Goal: Information Seeking & Learning: Learn about a topic

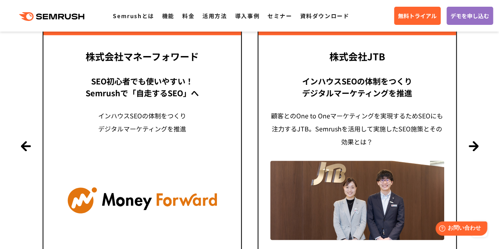
scroll to position [1926, 0]
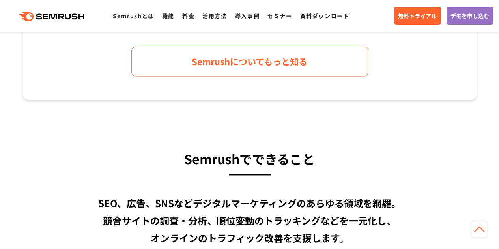
scroll to position [489, 0]
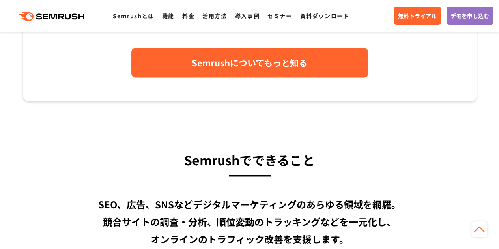
click at [179, 73] on link "Semrushについてもっと知る" at bounding box center [249, 63] width 237 height 30
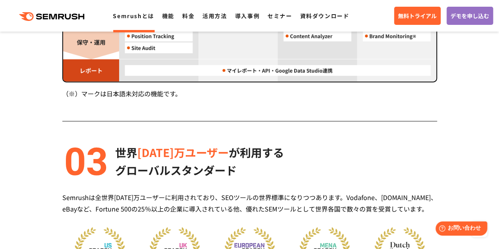
scroll to position [963, 0]
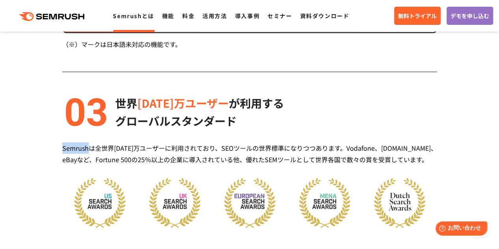
drag, startPoint x: 91, startPoint y: 146, endPoint x: 64, endPoint y: 152, distance: 27.8
click at [64, 152] on div "Semrushは全世界1000万ユーザーに利用されており、SEOツールの世界標準になりつつあります。Vodafone、Booking.com、eBayなど、F…" at bounding box center [249, 153] width 375 height 23
copy div "Semrush"
